Goal: Task Accomplishment & Management: Complete application form

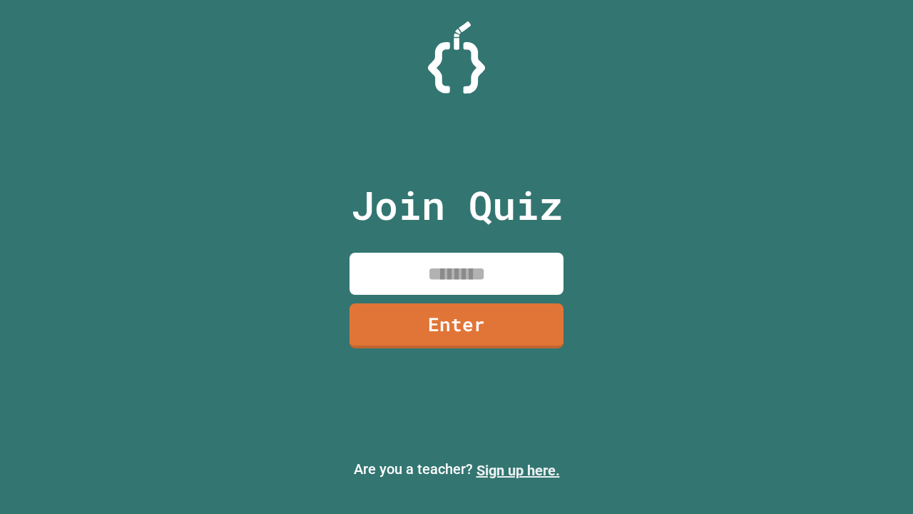
click at [518, 470] on link "Sign up here." at bounding box center [518, 470] width 83 height 17
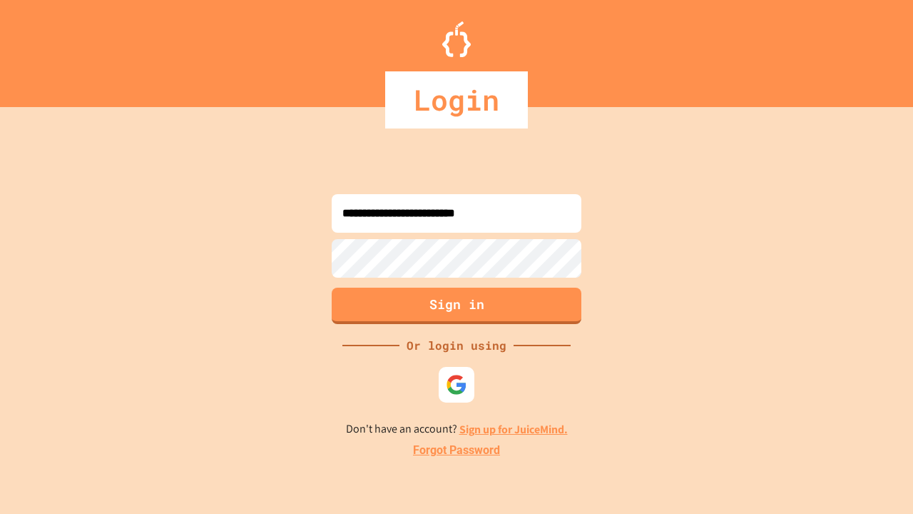
type input "**********"
